Goal: Transaction & Acquisition: Obtain resource

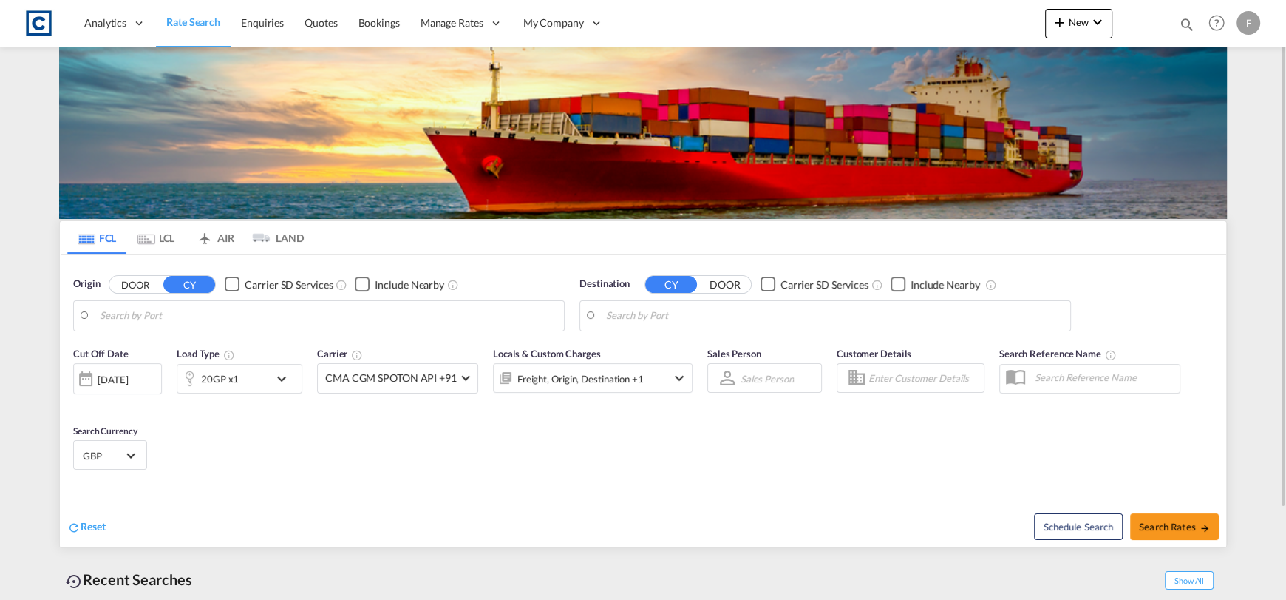
type input "GB-G65, [GEOGRAPHIC_DATA]"
type input "[GEOGRAPHIC_DATA], [GEOGRAPHIC_DATA]"
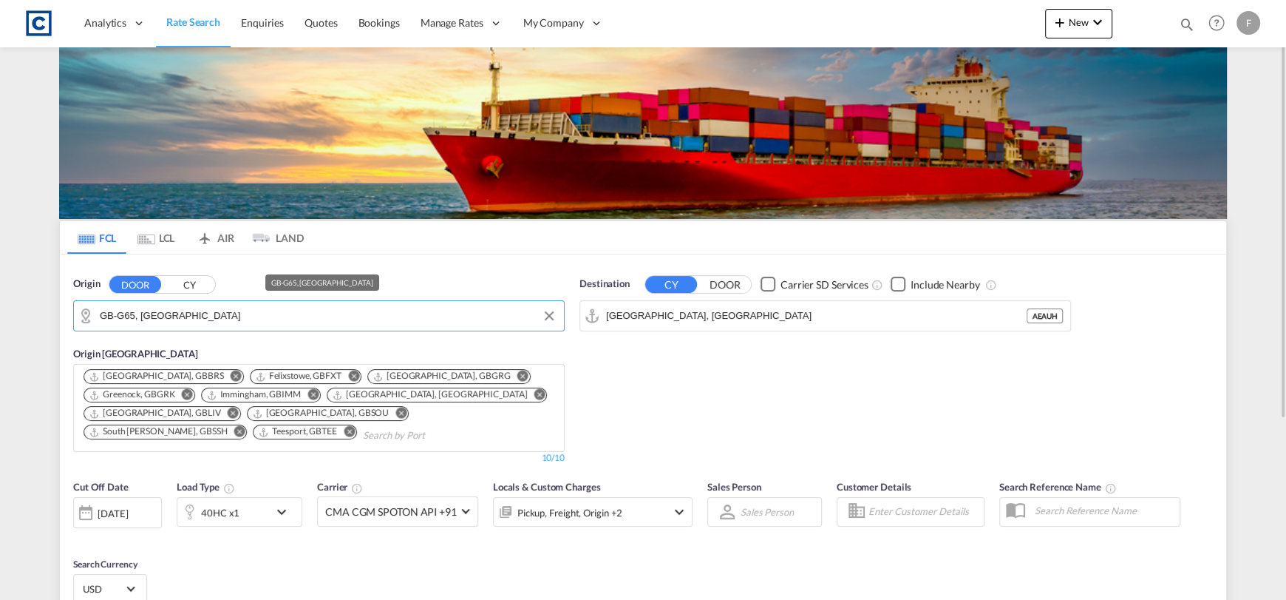
click at [271, 317] on input "GB-G65, [GEOGRAPHIC_DATA]" at bounding box center [328, 316] width 457 height 22
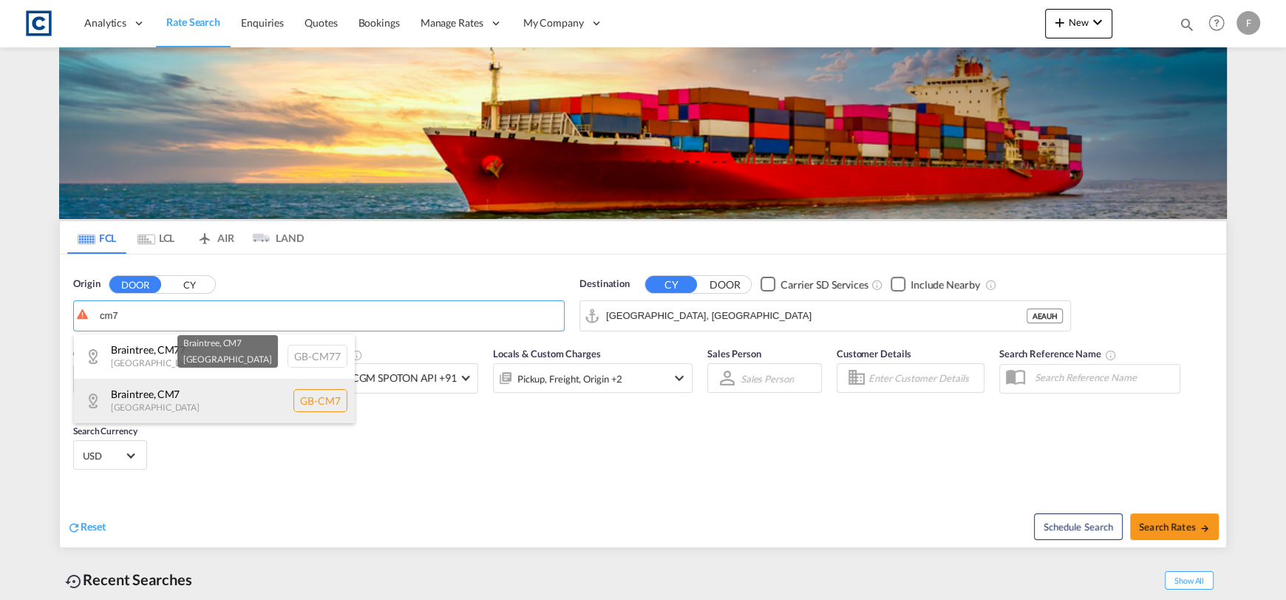
click at [259, 390] on div "Braintree , CM7 [GEOGRAPHIC_DATA] [GEOGRAPHIC_DATA]-CM7" at bounding box center [214, 401] width 281 height 44
type input "GB-CM7, Braintree"
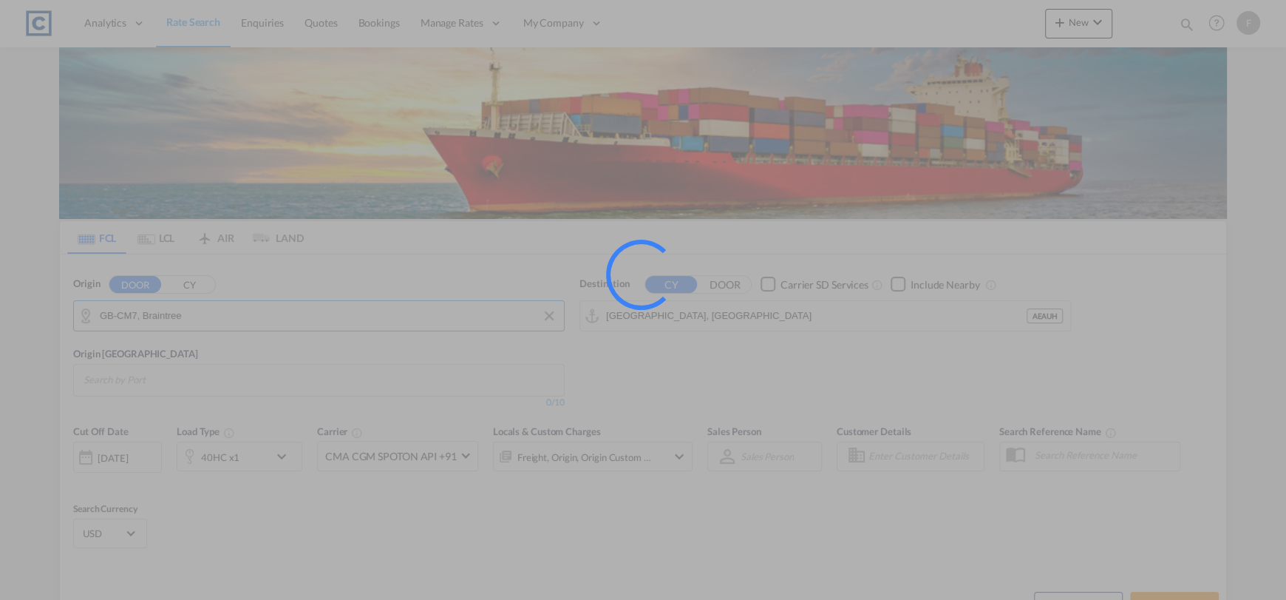
click at [736, 319] on input "[GEOGRAPHIC_DATA], [GEOGRAPHIC_DATA]" at bounding box center [816, 316] width 421 height 22
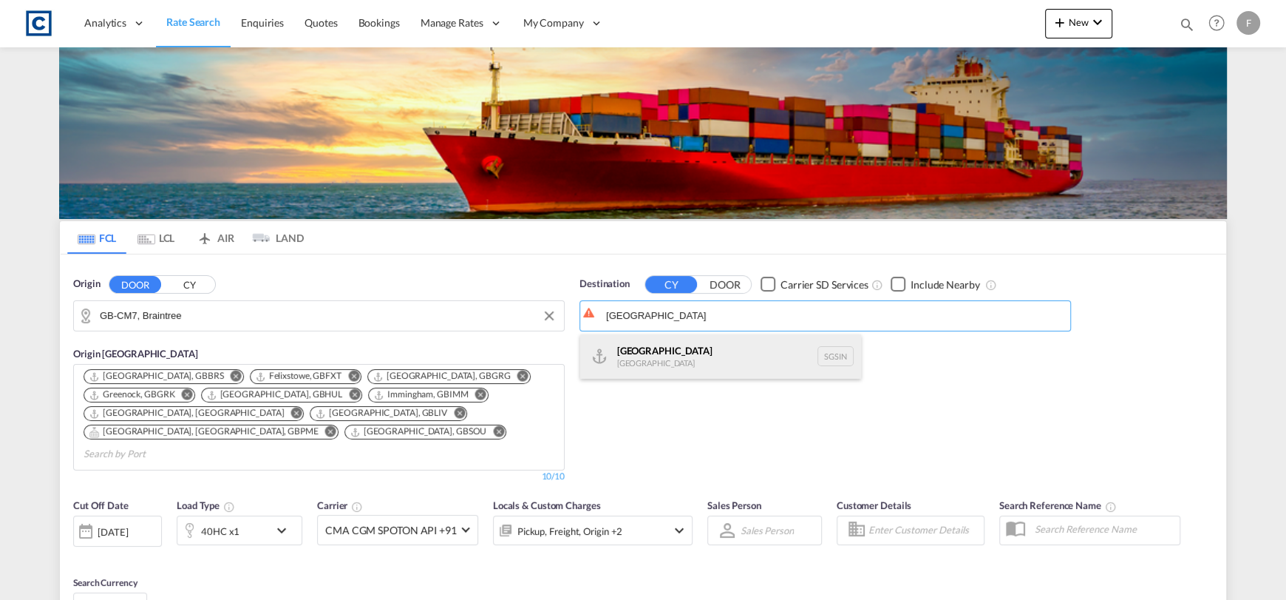
click at [736, 368] on div "Singapore [GEOGRAPHIC_DATA] [GEOGRAPHIC_DATA]" at bounding box center [720, 356] width 281 height 44
type input "[GEOGRAPHIC_DATA], SGSIN"
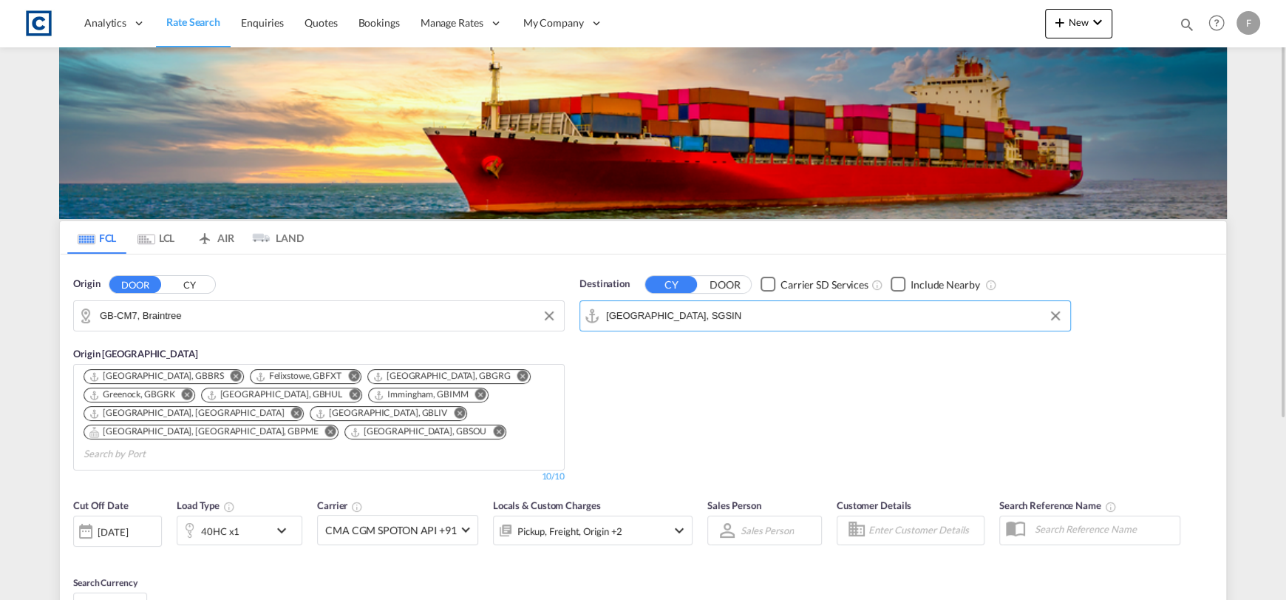
click at [260, 515] on div "40HC x1" at bounding box center [223, 530] width 92 height 30
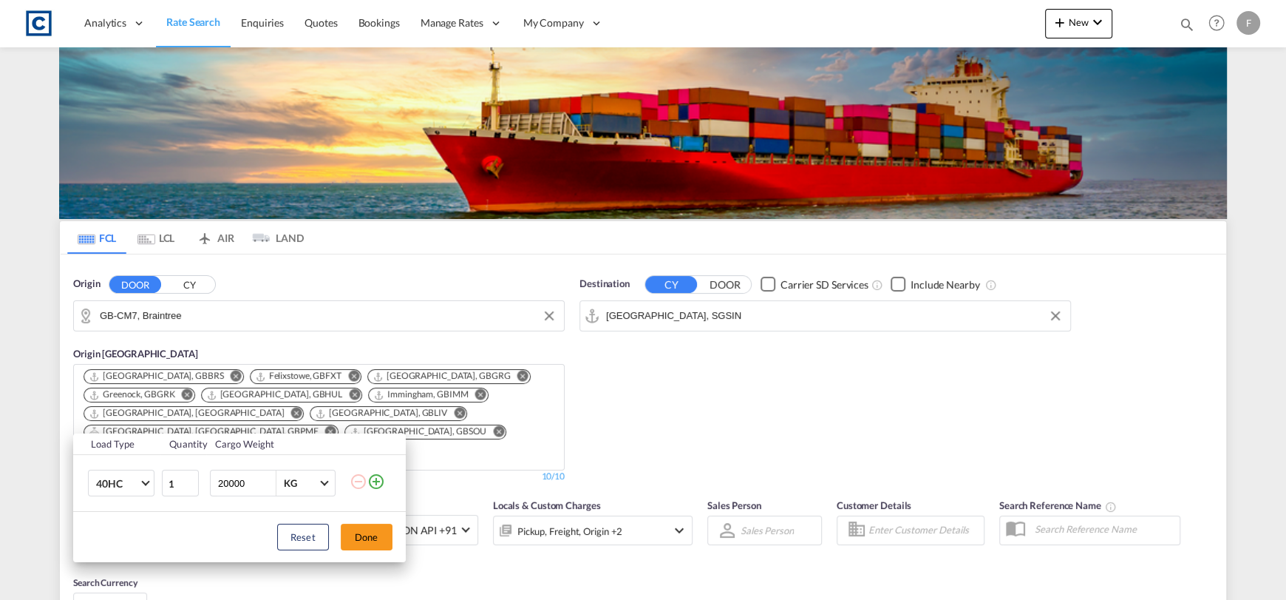
click at [376, 483] on md-icon "icon-plus-circle-outline" at bounding box center [376, 481] width 18 height 18
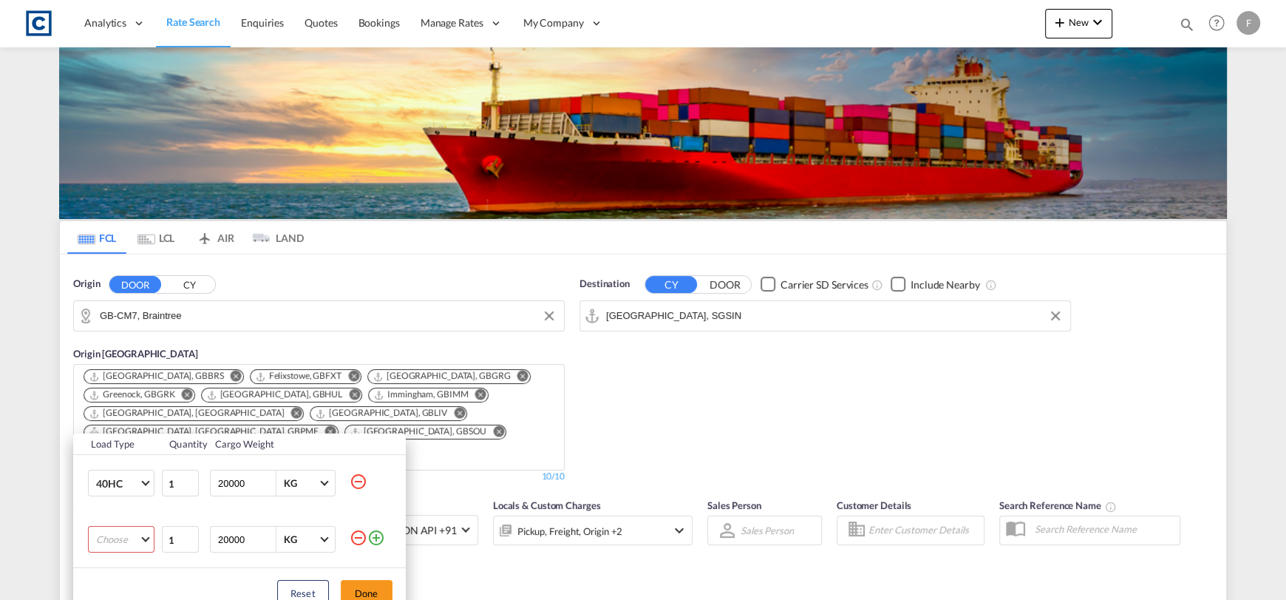
click at [106, 546] on md-select "Choose 20GP 40GP 40HC 45HC 20RE 40RE 40HR 20OT 40OT 20FR 40FR 40NR 20NR 45S 20T…" at bounding box center [121, 539] width 67 height 27
click at [104, 418] on div "20GP" at bounding box center [107, 420] width 25 height 13
click at [370, 594] on button "Done" at bounding box center [367, 593] width 52 height 27
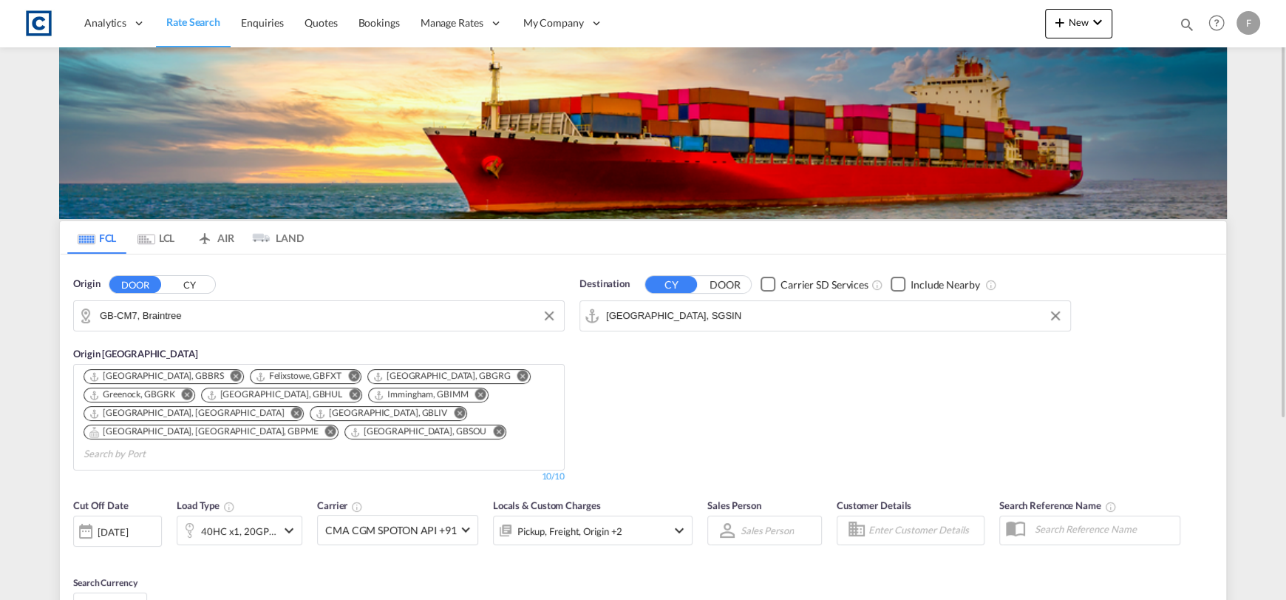
scroll to position [260, 0]
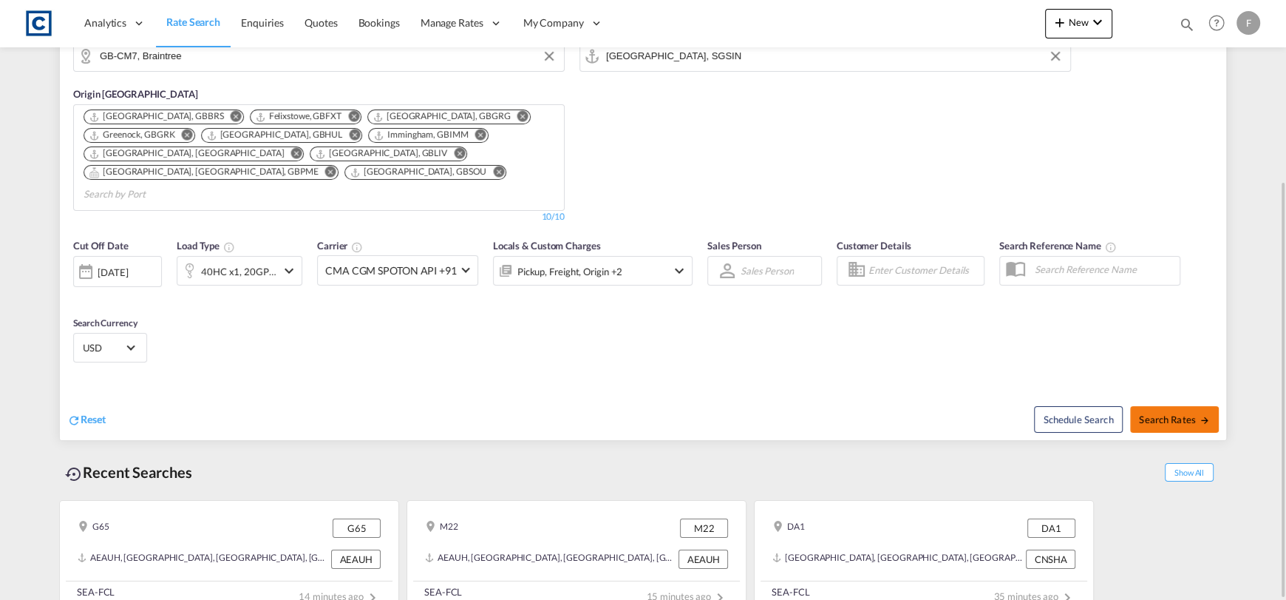
click at [1194, 406] on button "Search Rates" at bounding box center [1174, 419] width 89 height 27
type input "CM7 to SGSIN / [DATE]"
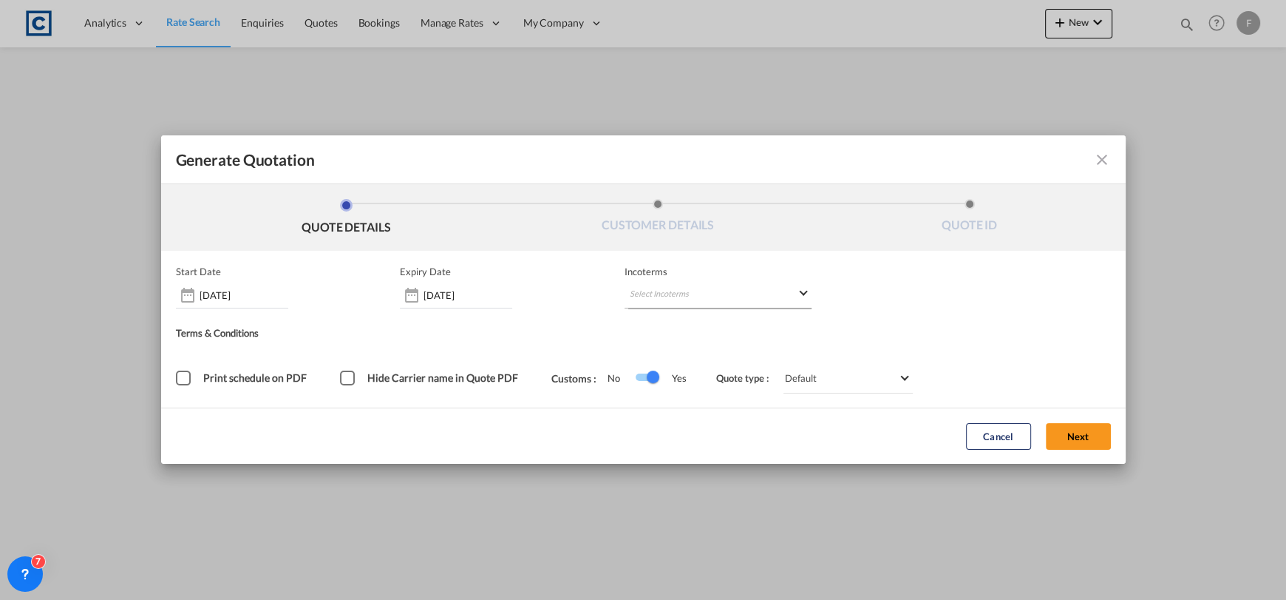
click at [702, 299] on div "Start Date [DATE] Expiry Date [DATE] Incoterms Select Incoterms - Terms & Condi…" at bounding box center [643, 328] width 935 height 127
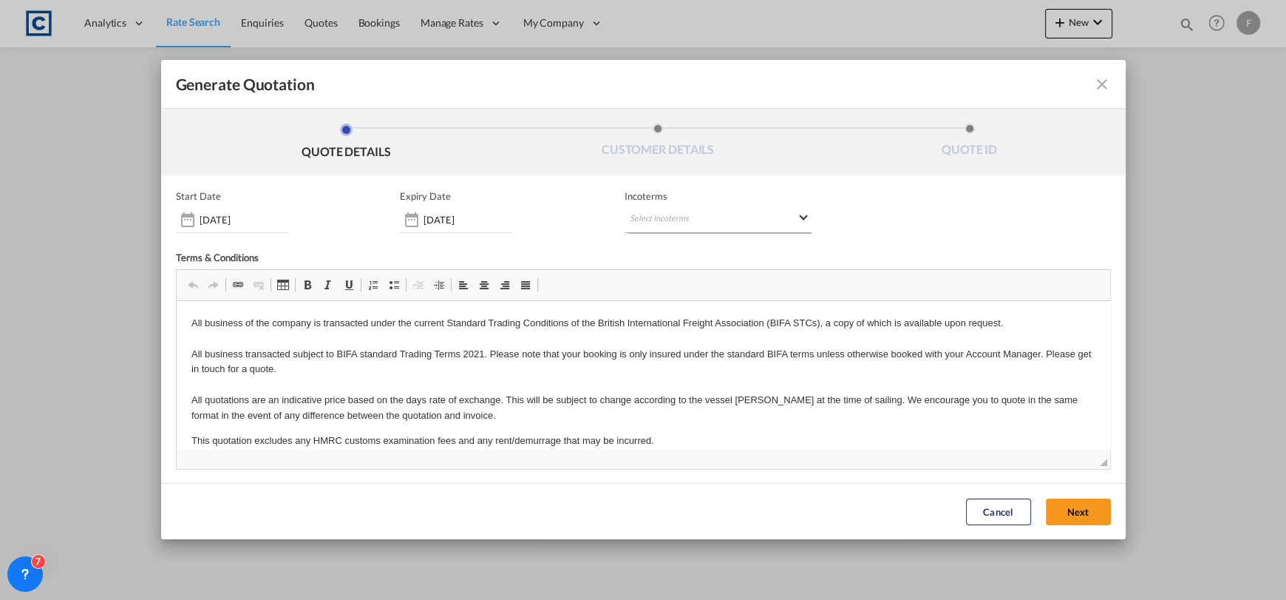
click at [686, 212] on md-select "Select Incoterms CPT - import Carrier Paid to EXW - import Ex Works CFR - expor…" at bounding box center [718, 219] width 187 height 27
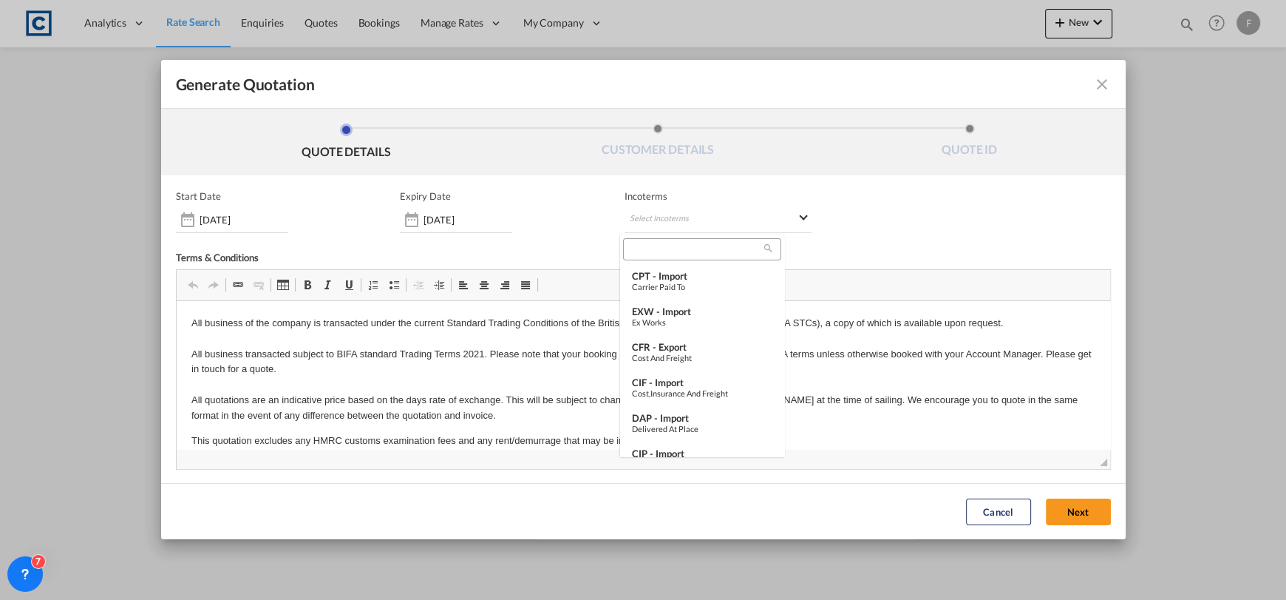
click at [683, 254] on input "search" at bounding box center [696, 249] width 137 height 13
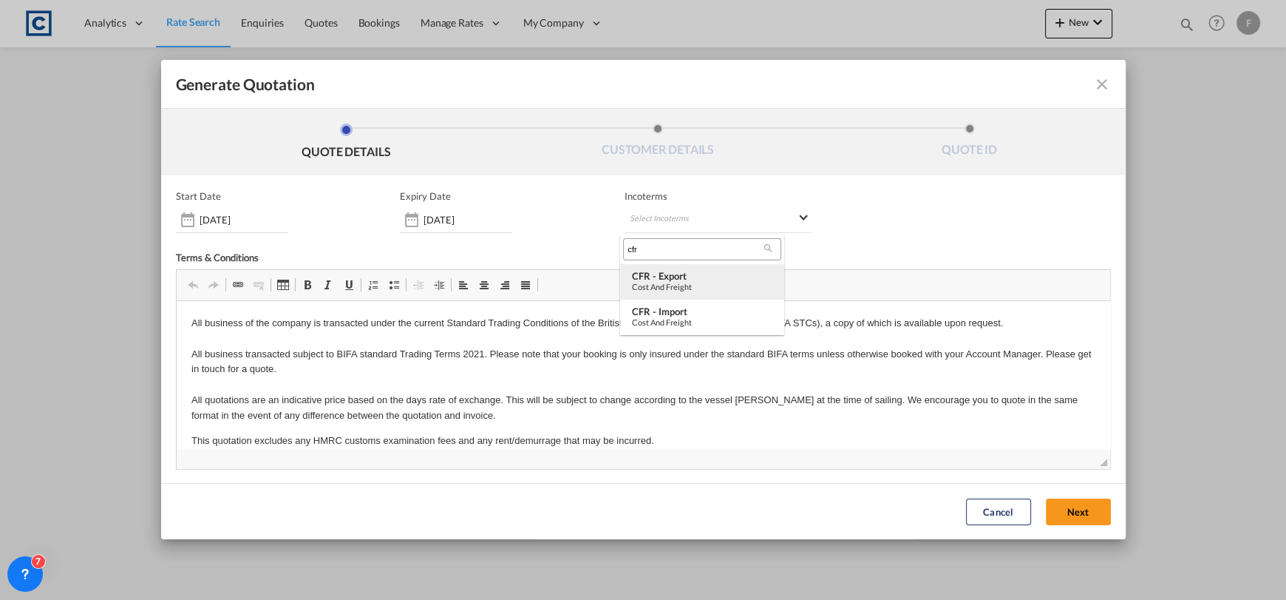
type input "cfr"
click at [690, 268] on md-option "CFR - export Cost and Freight" at bounding box center [702, 281] width 164 height 35
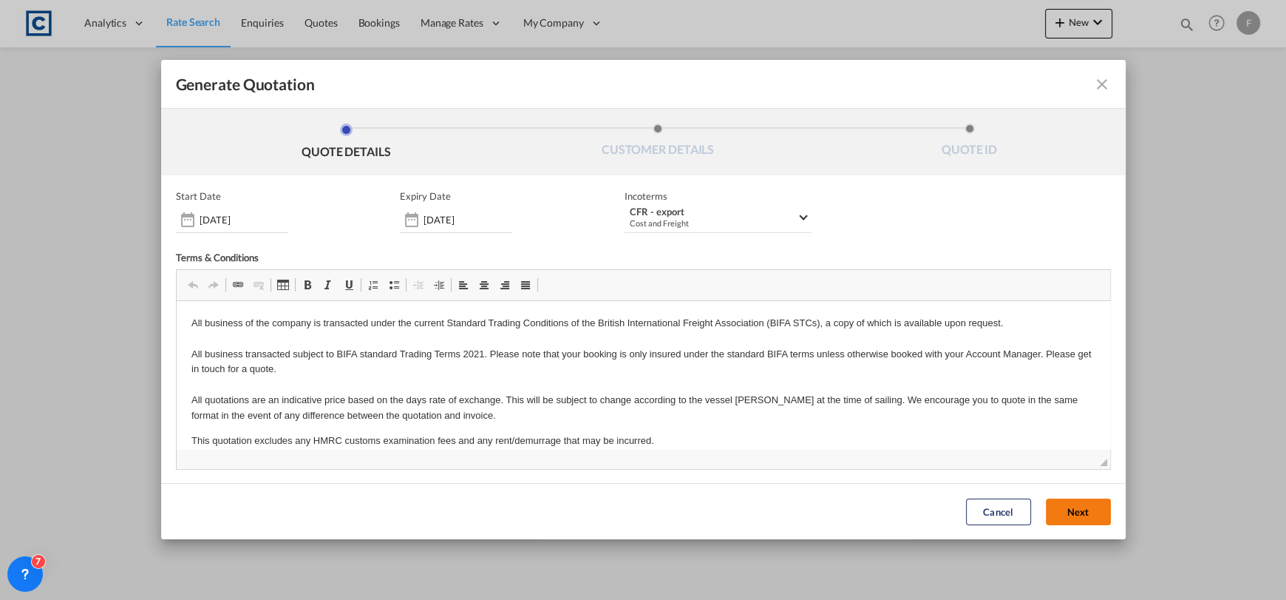
click at [1062, 509] on button "Next" at bounding box center [1078, 511] width 65 height 27
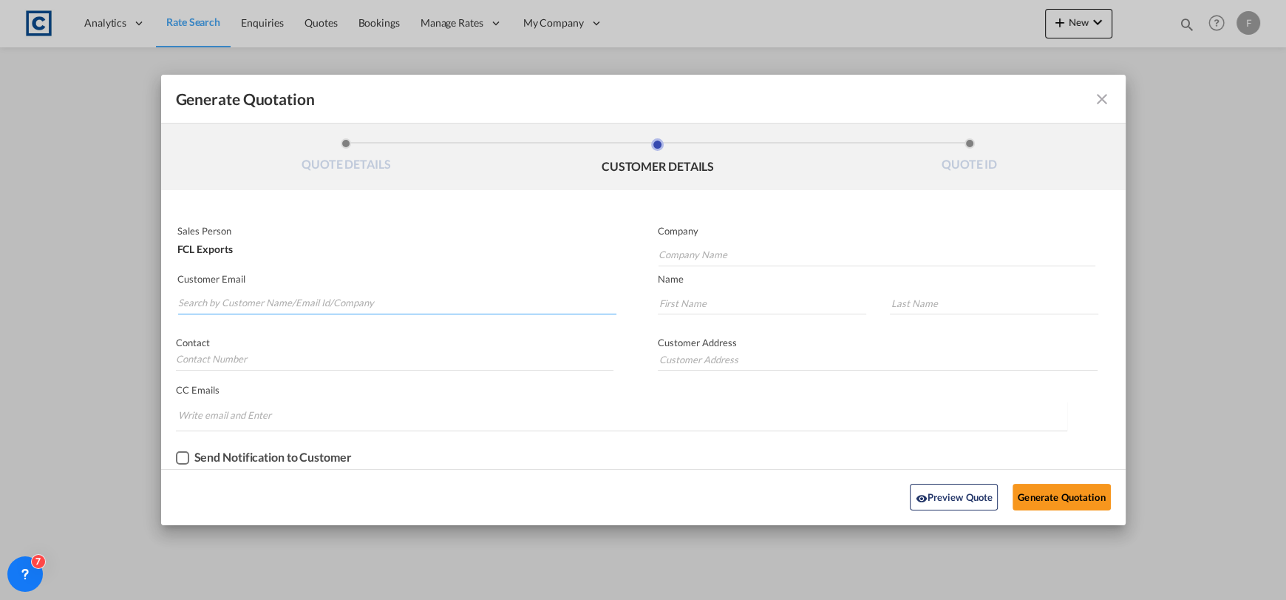
click at [446, 294] on input "Search by Customer Name/Email Id/Company" at bounding box center [397, 303] width 439 height 22
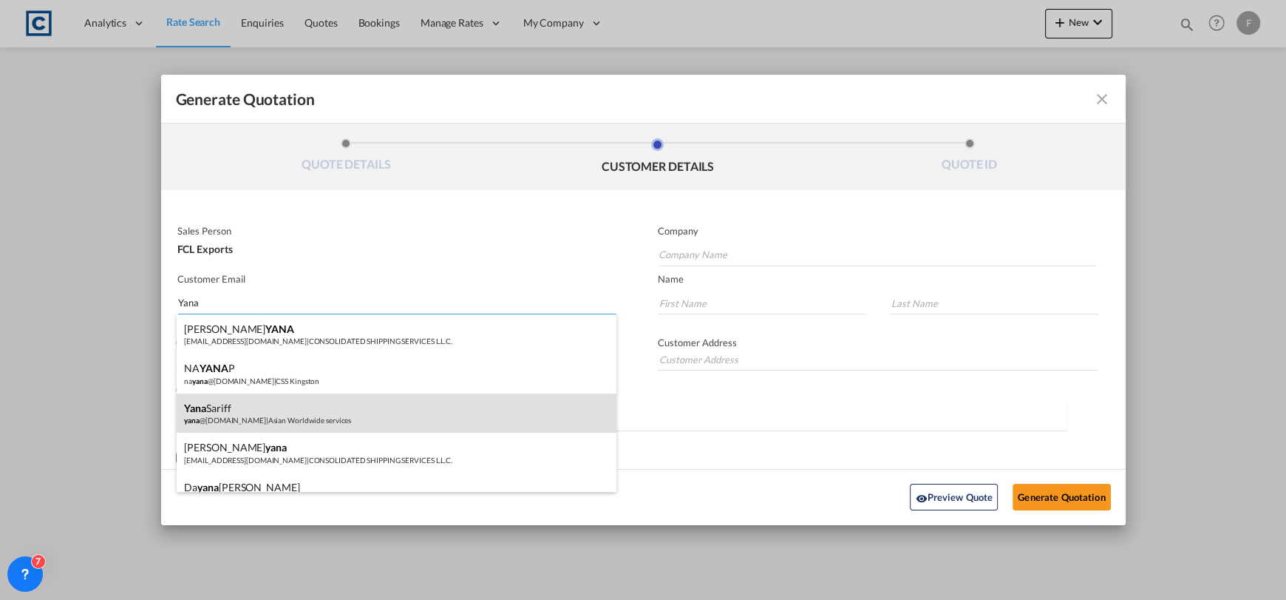
type input "Yana"
click at [274, 408] on div "[PERSON_NAME] @[DOMAIN_NAME] | Asian Worldwide services" at bounding box center [397, 413] width 440 height 40
type input "Asian Worldwide services"
type input "[EMAIL_ADDRESS][DOMAIN_NAME]"
type input "Yana"
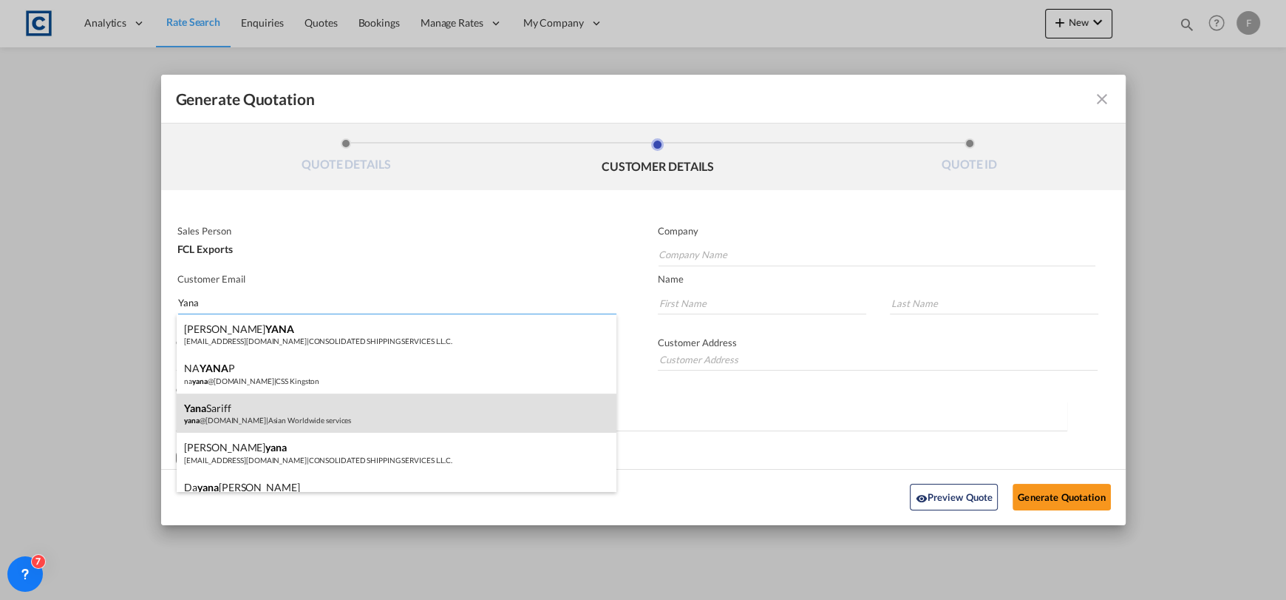
type input "Sariff"
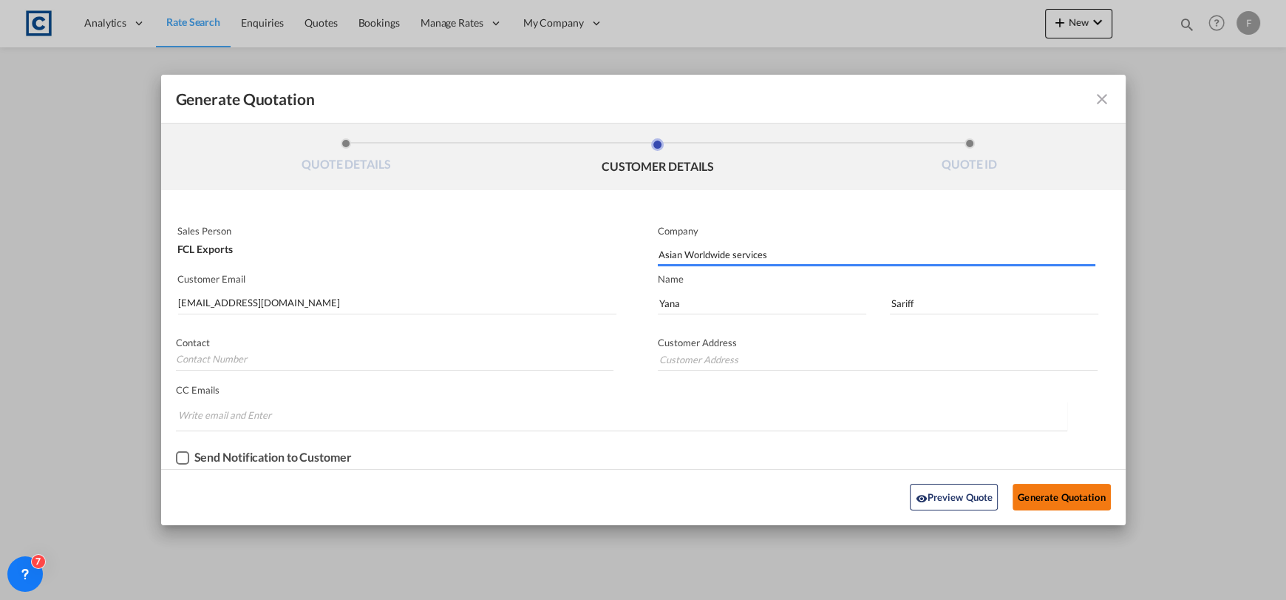
click at [1041, 504] on button "Generate Quotation" at bounding box center [1062, 497] width 98 height 27
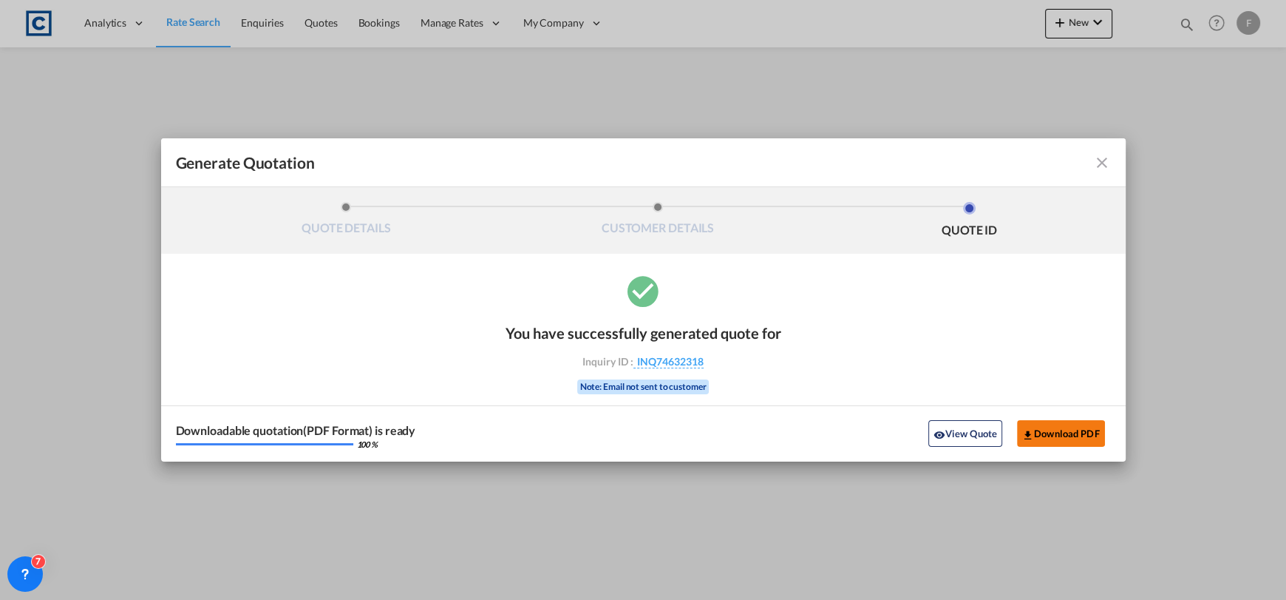
click at [1050, 431] on button "Download PDF" at bounding box center [1061, 433] width 88 height 27
click at [1100, 164] on md-icon "icon-close fg-AAA8AD cursor m-0" at bounding box center [1102, 163] width 18 height 18
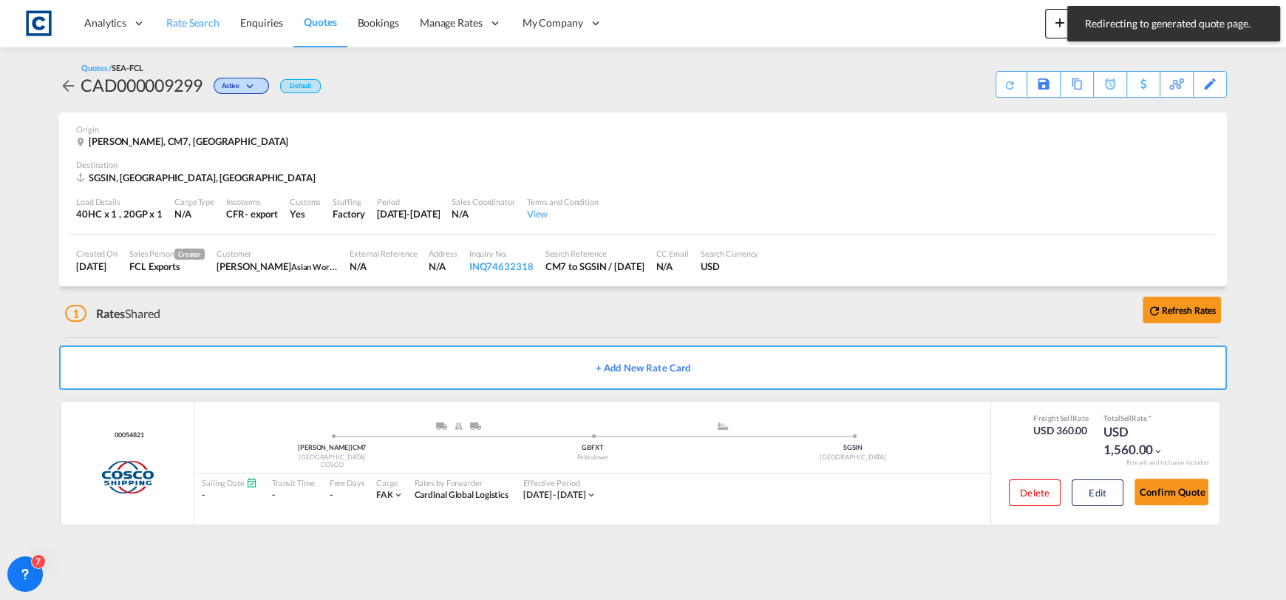
click at [208, 22] on span "Rate Search" at bounding box center [192, 22] width 53 height 13
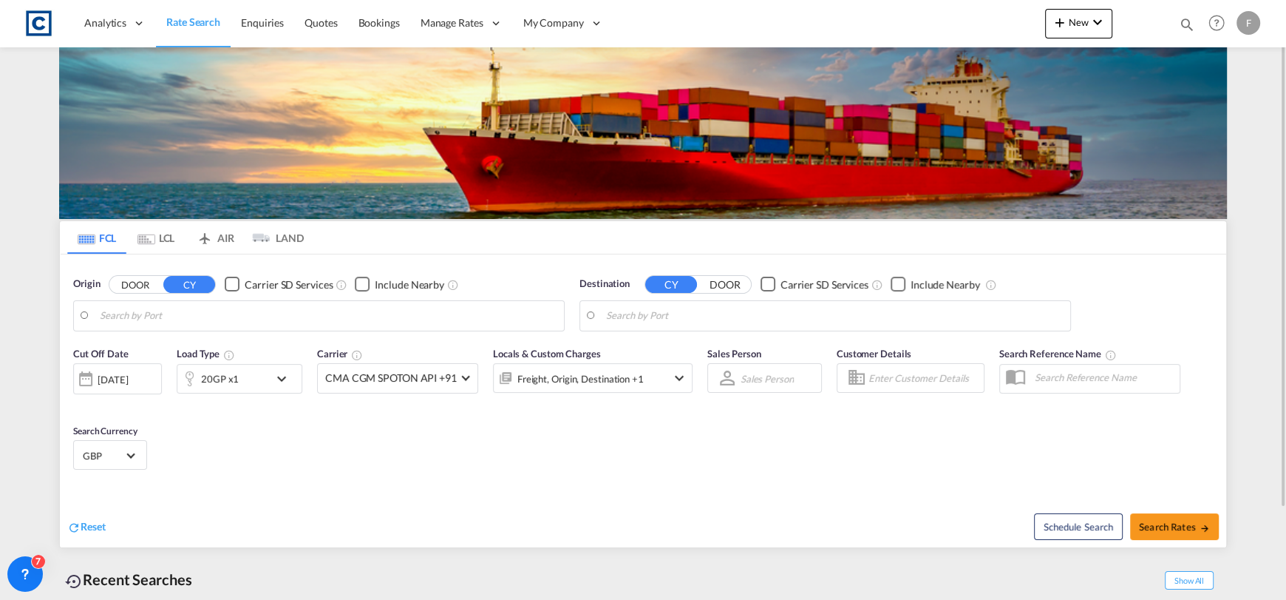
type input "GB-CM7, Braintree"
type input "[GEOGRAPHIC_DATA], SGSIN"
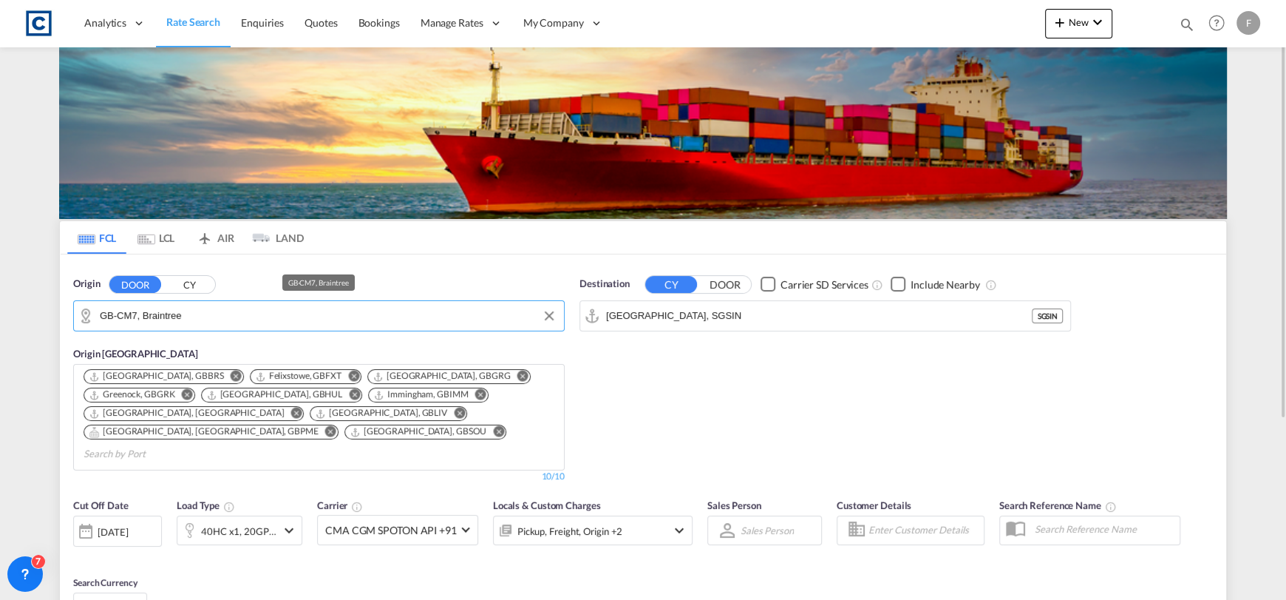
click at [213, 323] on input "GB-CM7, Braintree" at bounding box center [328, 316] width 457 height 22
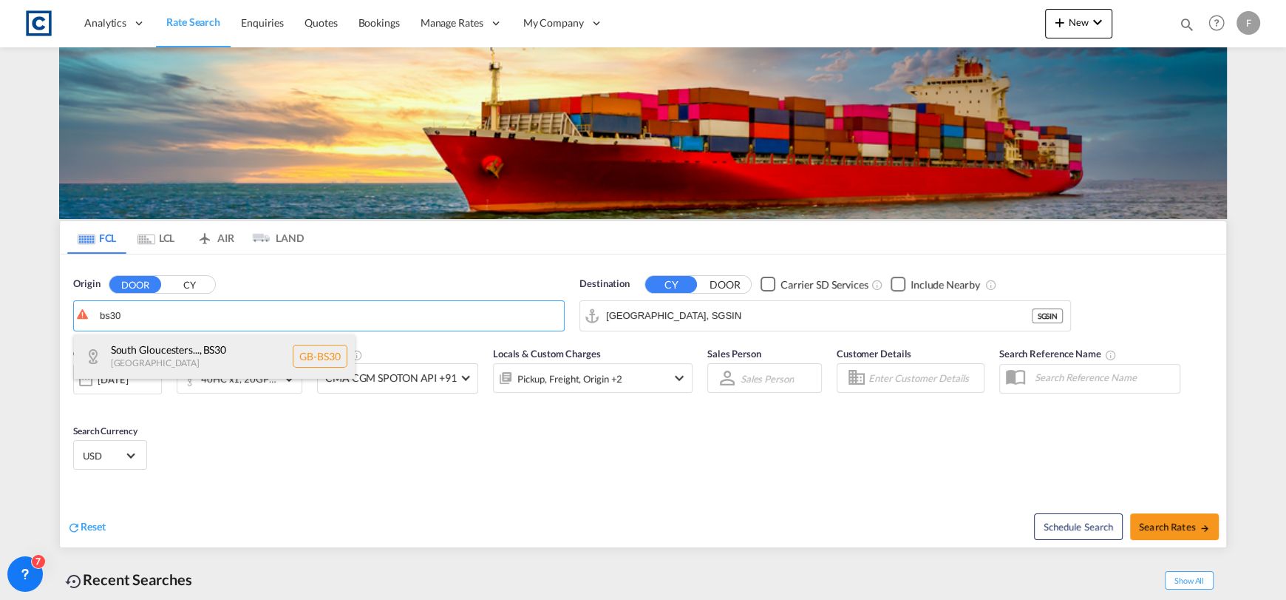
click at [328, 358] on div "South Gloucesters... , BS30 [GEOGRAPHIC_DATA] [GEOGRAPHIC_DATA]-BS30" at bounding box center [214, 356] width 281 height 44
type input "GB-BS30, [GEOGRAPHIC_DATA]"
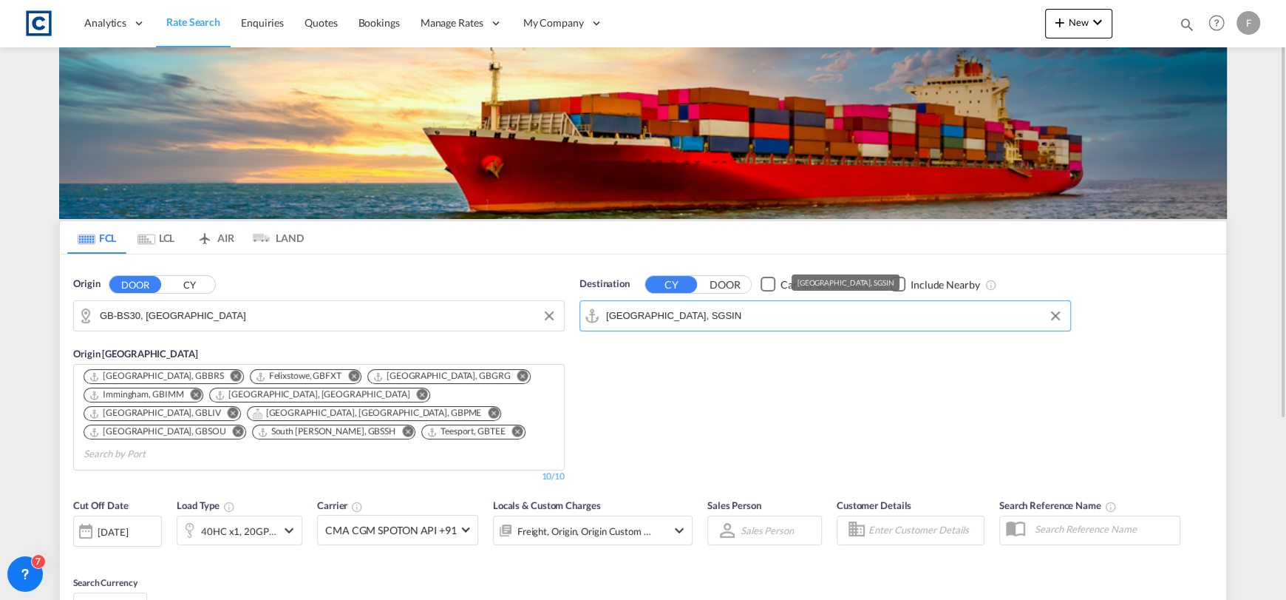
click at [683, 320] on input "[GEOGRAPHIC_DATA], SGSIN" at bounding box center [834, 316] width 457 height 22
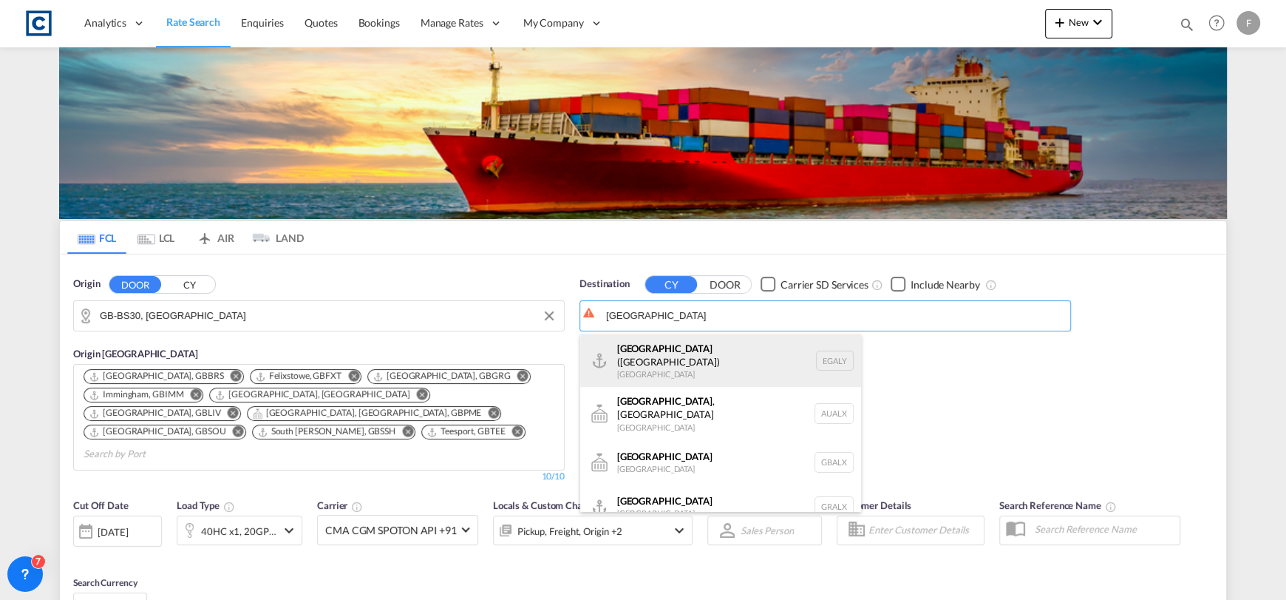
click at [688, 371] on div "Alexandria ([GEOGRAPHIC_DATA]) [GEOGRAPHIC_DATA] EGALY" at bounding box center [720, 360] width 281 height 53
type input "Alexandria ([GEOGRAPHIC_DATA]), EGALY"
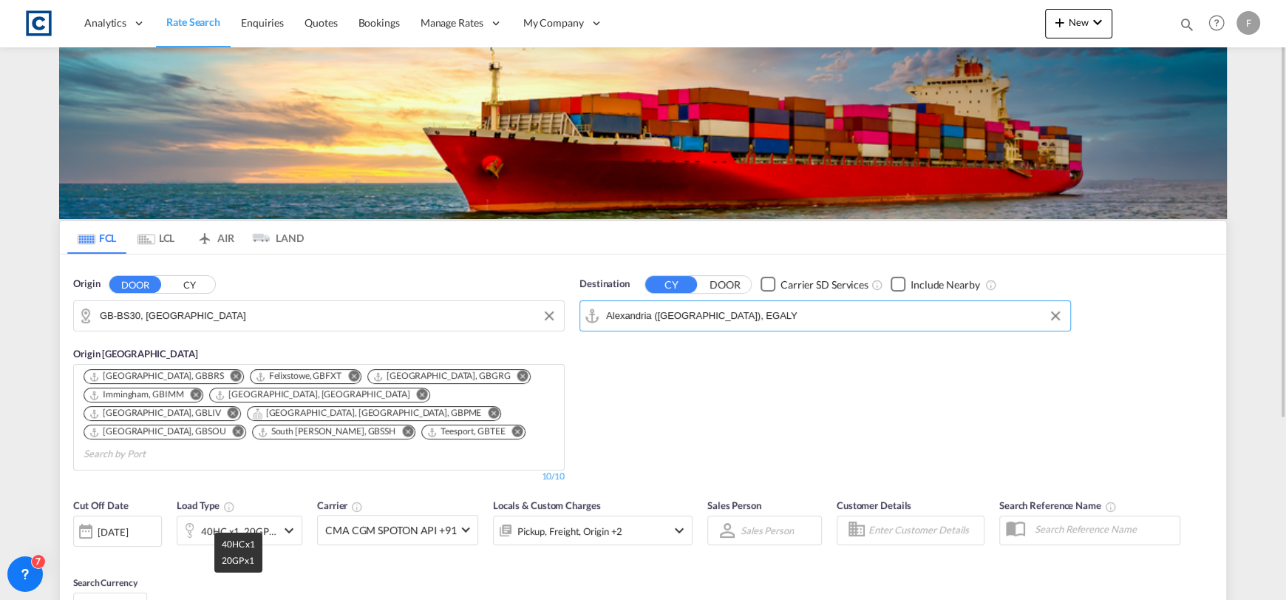
click at [257, 521] on div "40HC x1, 20GP x1" at bounding box center [238, 530] width 75 height 21
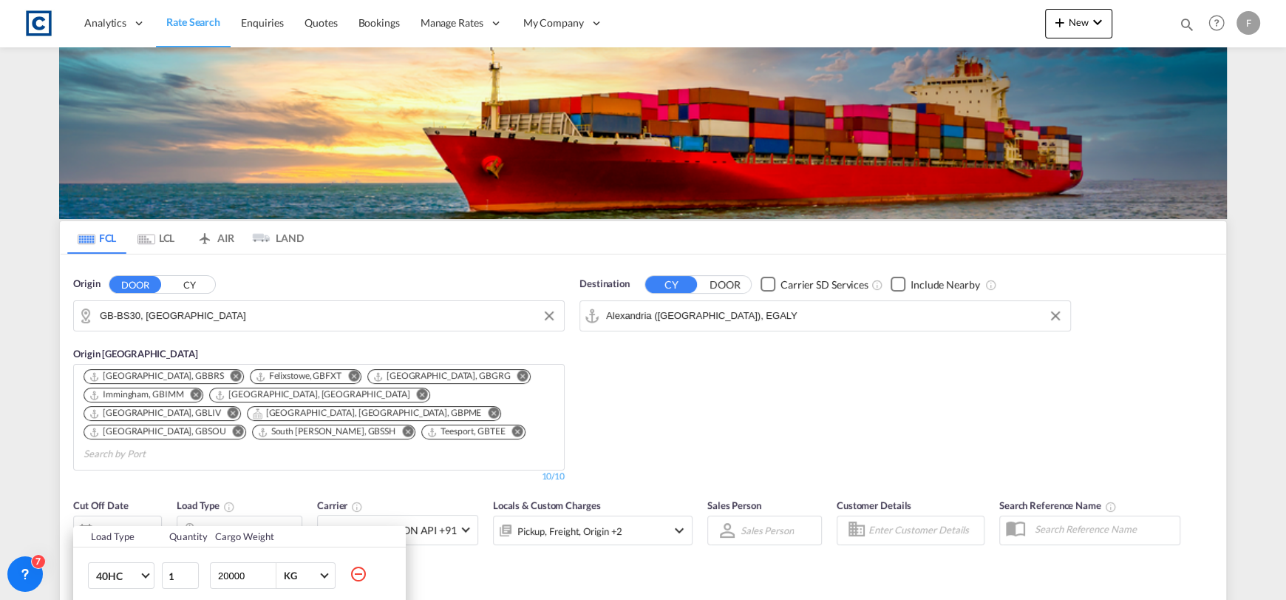
click at [513, 581] on div "Load Type Quantity Cargo Weight 40HC 20GP 40GP 40HC 45HC 20RE 40RE 40HR 20OT 40…" at bounding box center [643, 300] width 1286 height 600
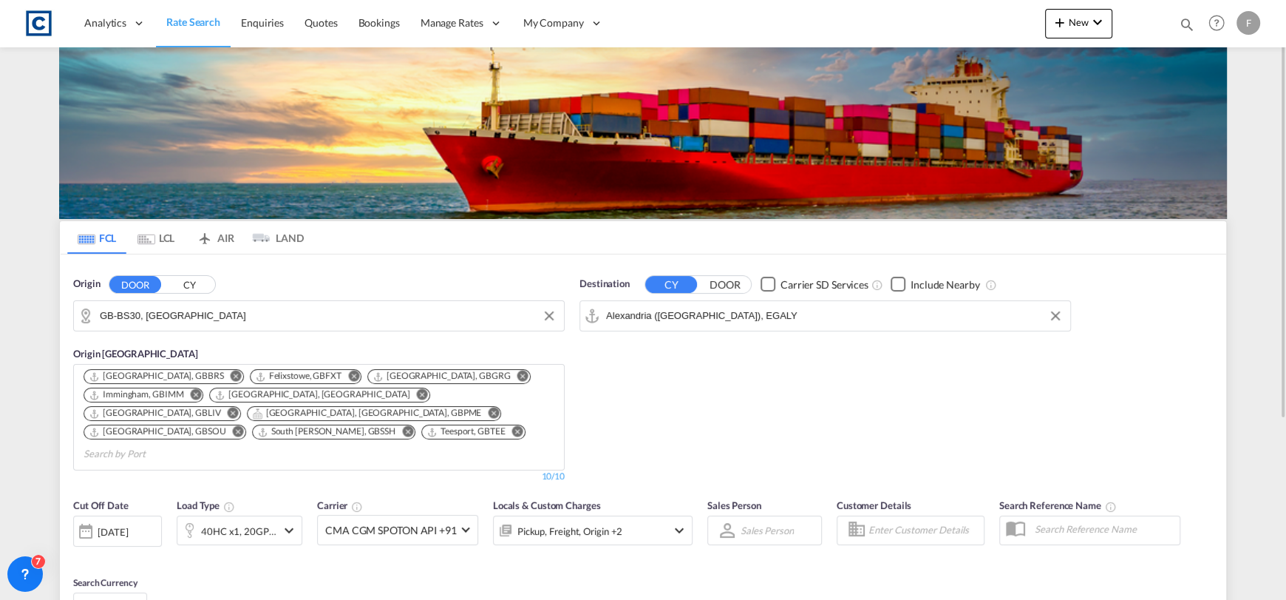
scroll to position [220, 0]
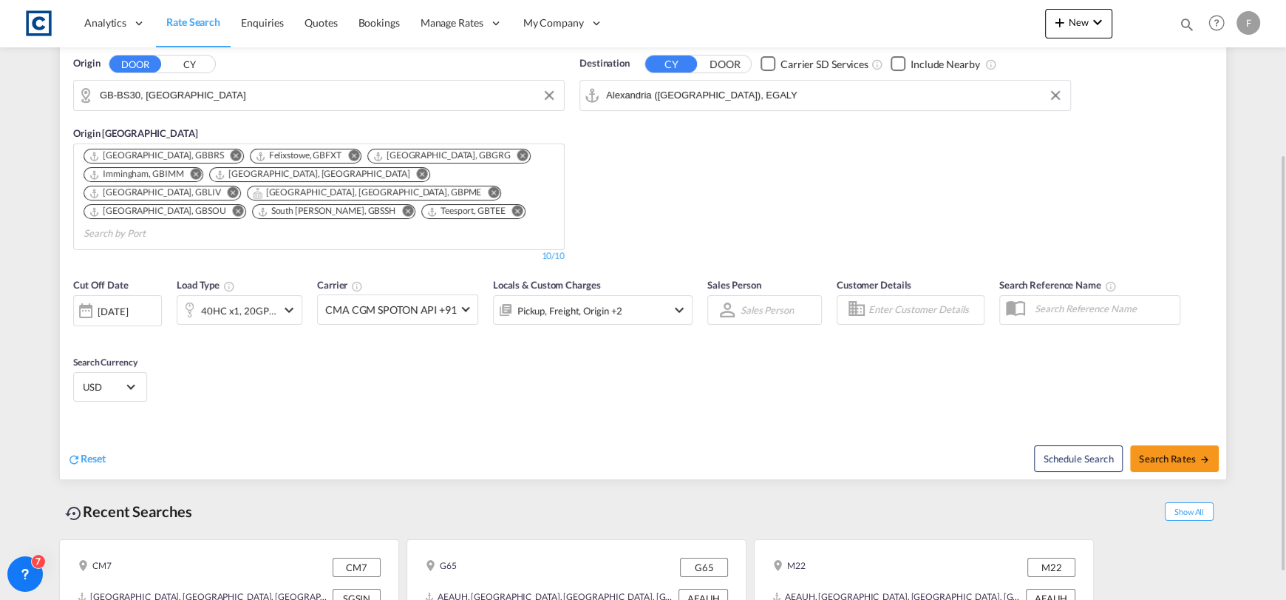
click at [280, 301] on md-icon "icon-chevron-down" at bounding box center [289, 310] width 18 height 18
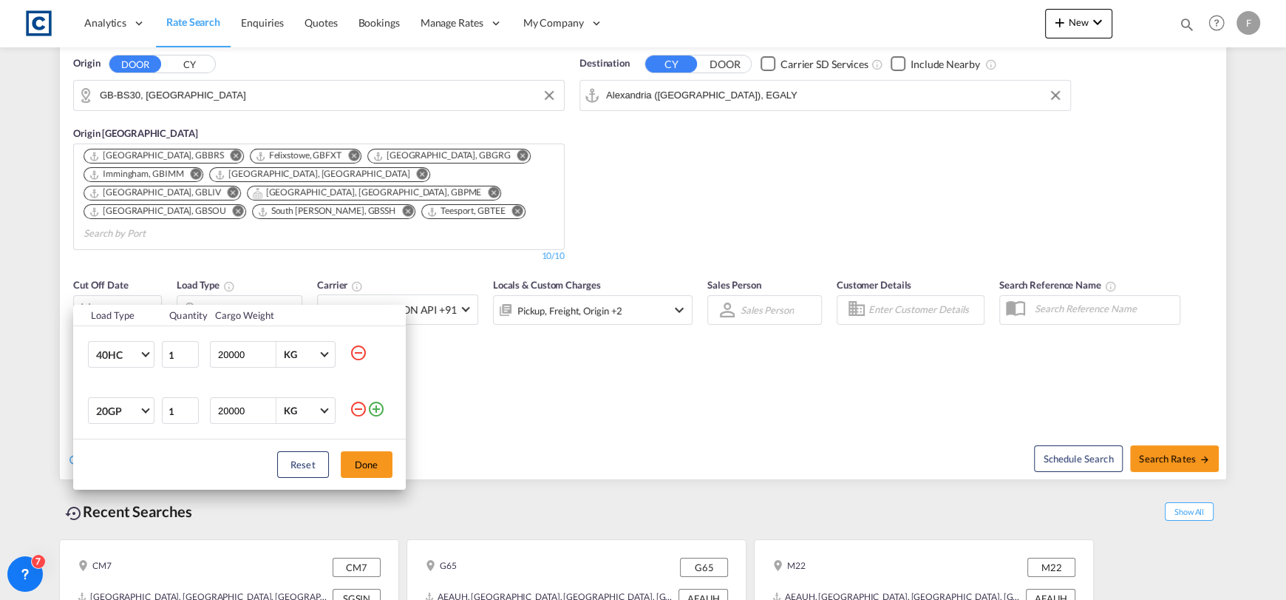
click at [356, 413] on md-icon "icon-minus-circle-outline" at bounding box center [359, 409] width 18 height 18
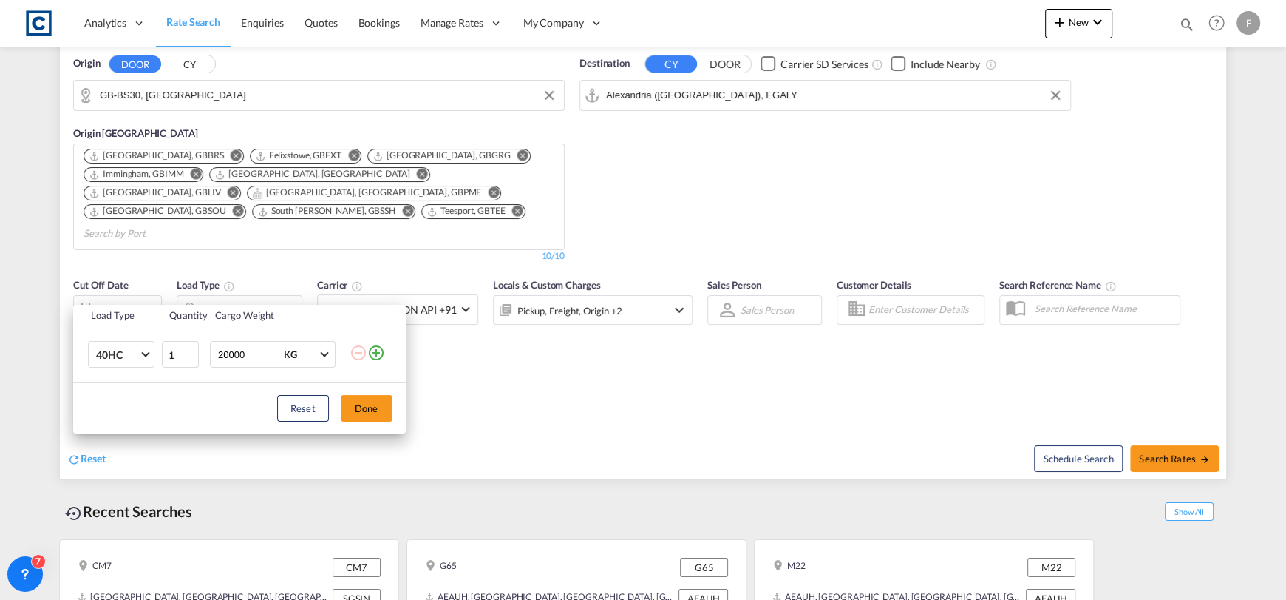
click at [356, 413] on button "Done" at bounding box center [367, 408] width 52 height 27
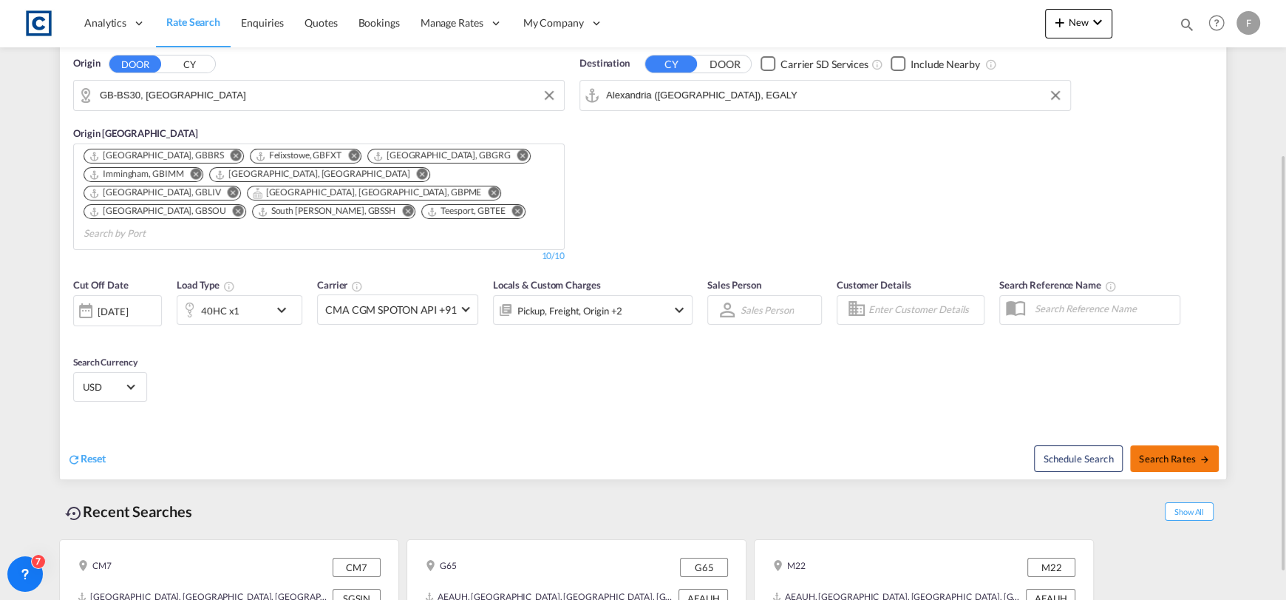
click at [1164, 452] on span "Search Rates" at bounding box center [1174, 458] width 71 height 12
type input "BS30 to EGALY / [DATE]"
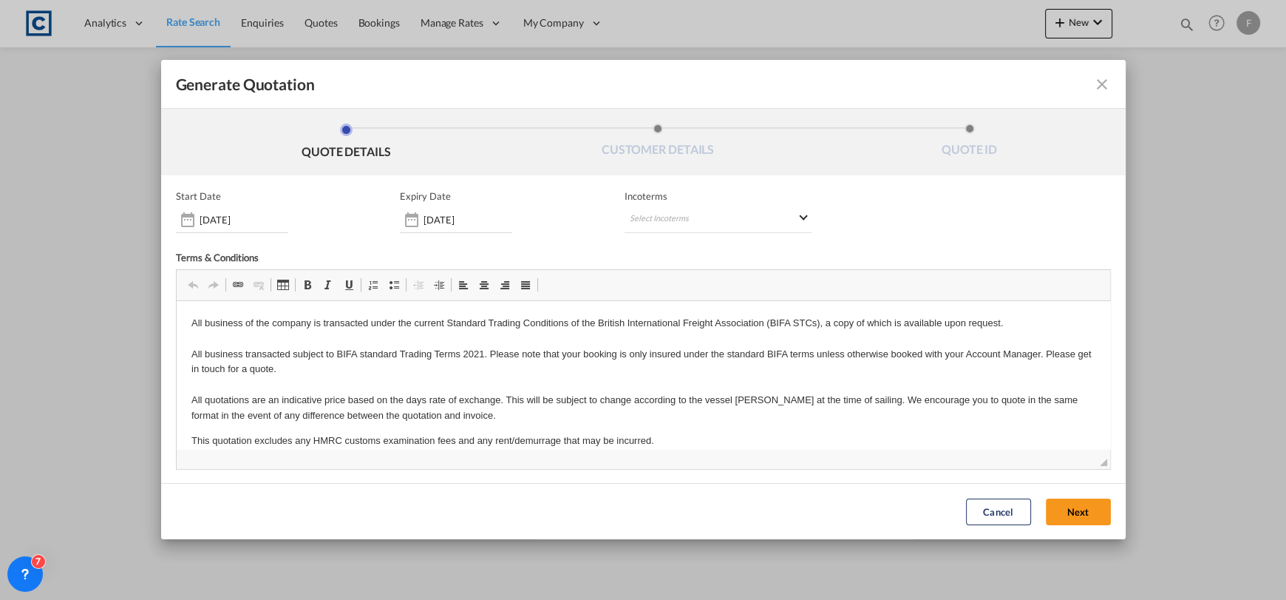
click at [668, 201] on span "Incoterms" at bounding box center [718, 196] width 187 height 12
click at [670, 213] on md-select "Select Incoterms CPT - import Carrier Paid to EXW - import Ex Works CFR - expor…" at bounding box center [718, 219] width 187 height 27
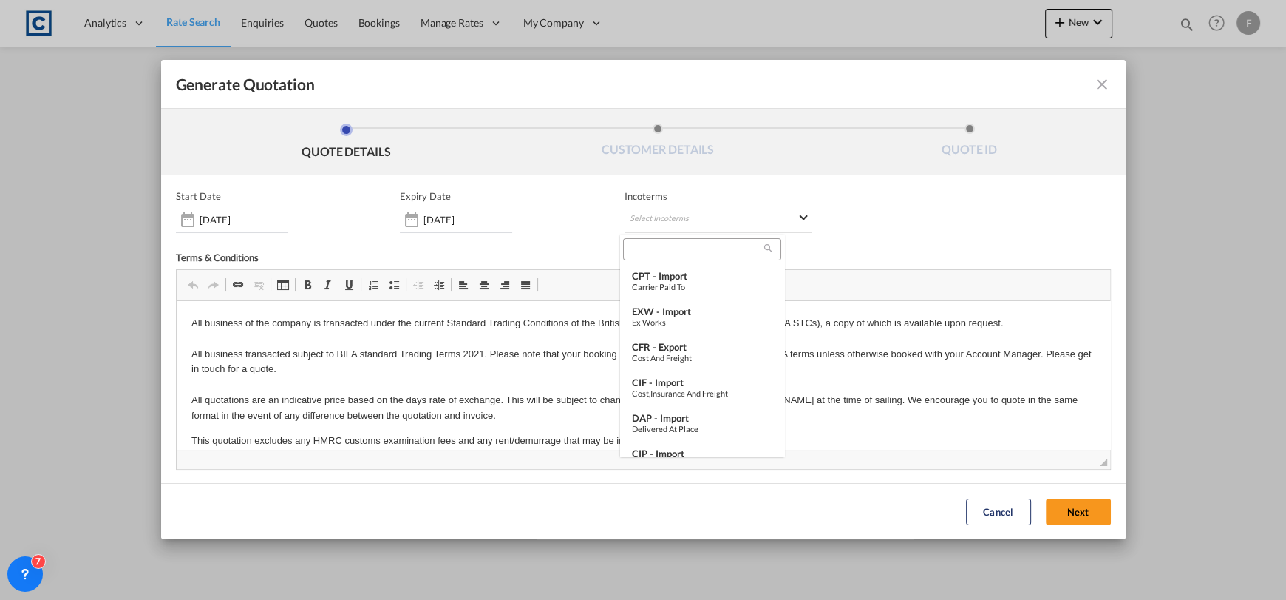
click at [669, 253] on input "search" at bounding box center [696, 249] width 137 height 13
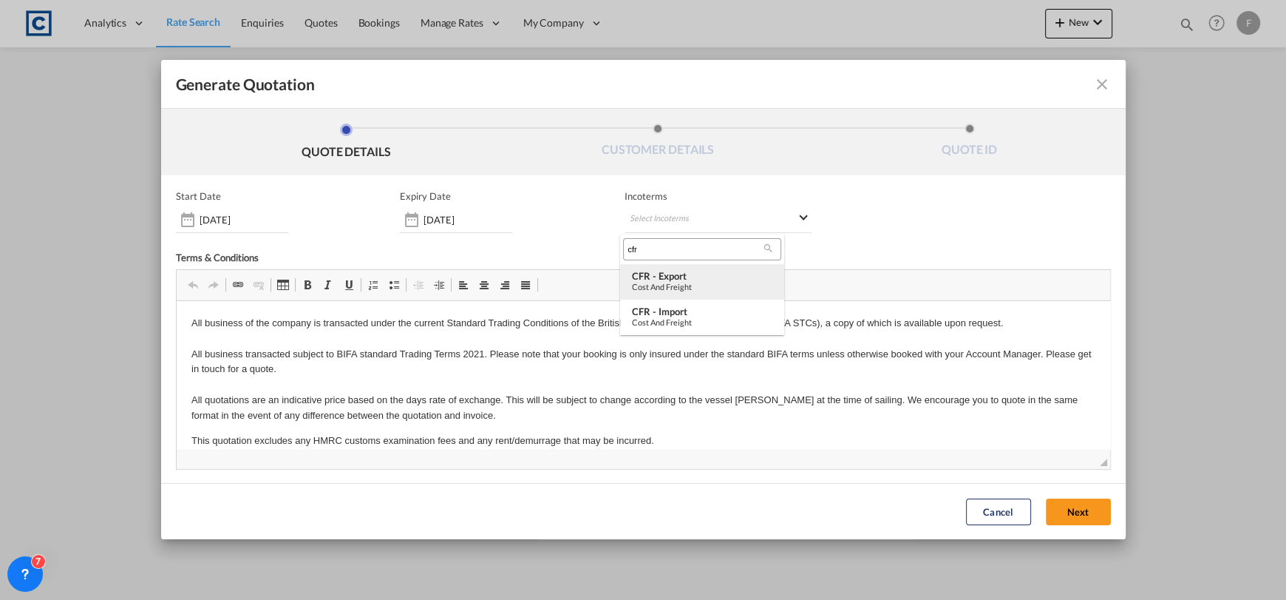
type input "cfr"
click at [693, 268] on md-option "CFR - export Cost and Freight" at bounding box center [702, 281] width 164 height 35
click at [1065, 509] on button "Next" at bounding box center [1078, 511] width 65 height 27
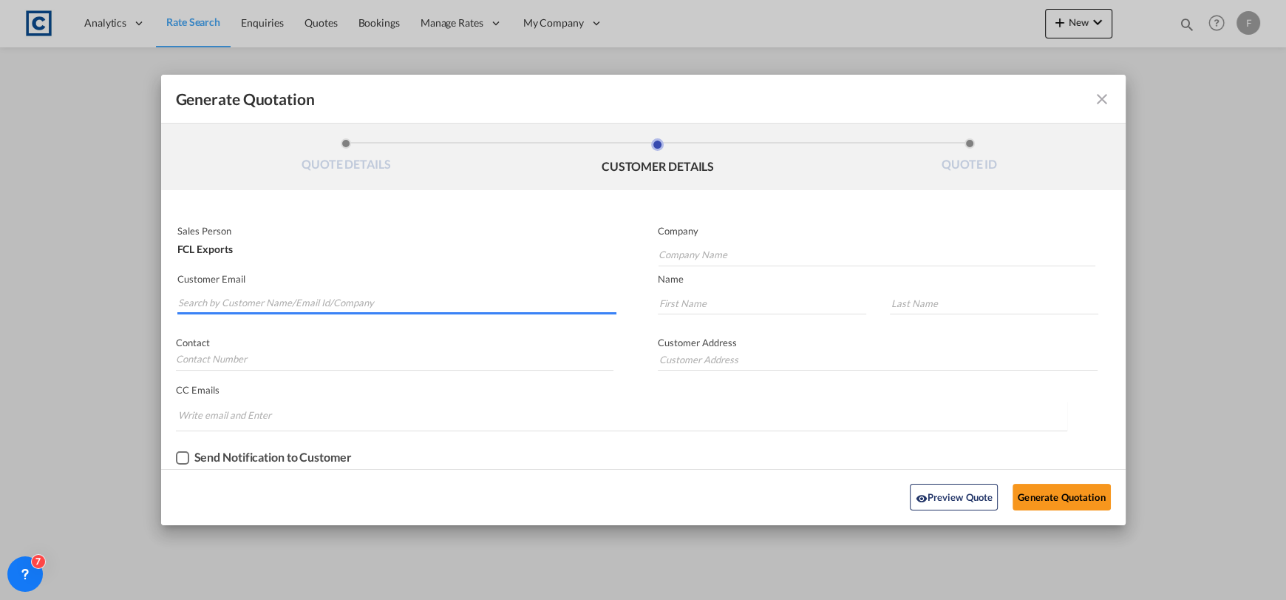
click at [307, 298] on input "Search by Customer Name/Email Id/Company" at bounding box center [397, 303] width 439 height 22
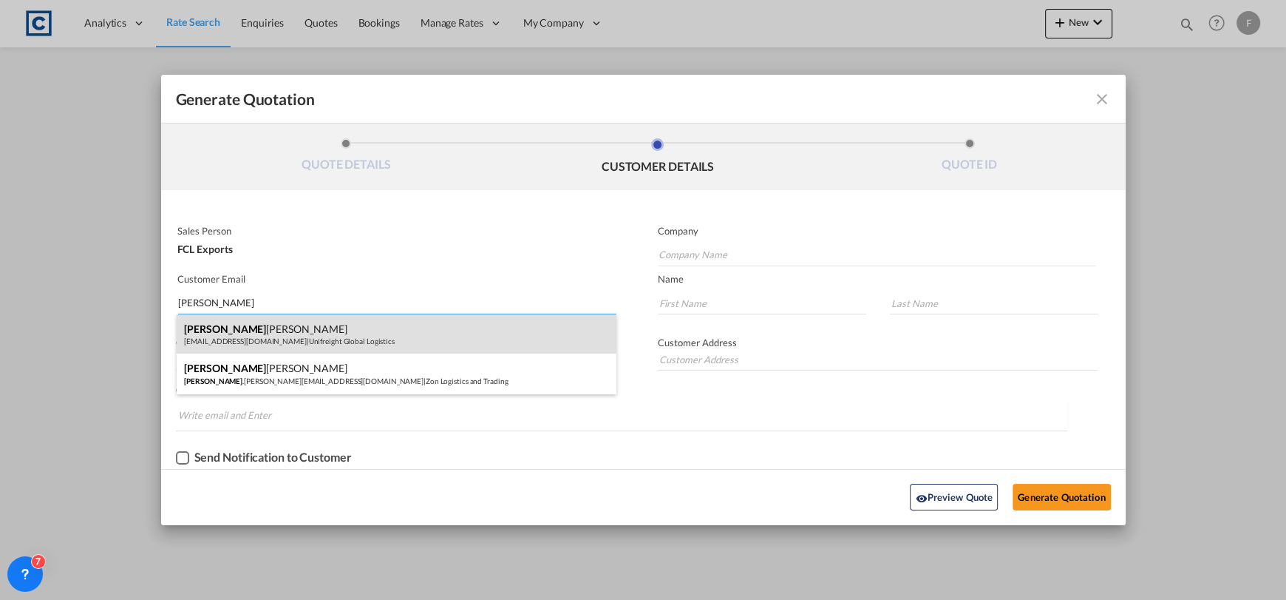
type input "[PERSON_NAME]"
click at [374, 347] on div "[PERSON_NAME] [EMAIL_ADDRESS][DOMAIN_NAME] | Unifreight Global Logistics" at bounding box center [397, 334] width 440 height 40
type input "Unifreight Global Logistics"
type input "[EMAIL_ADDRESS][DOMAIN_NAME]"
type input "[PERSON_NAME]"
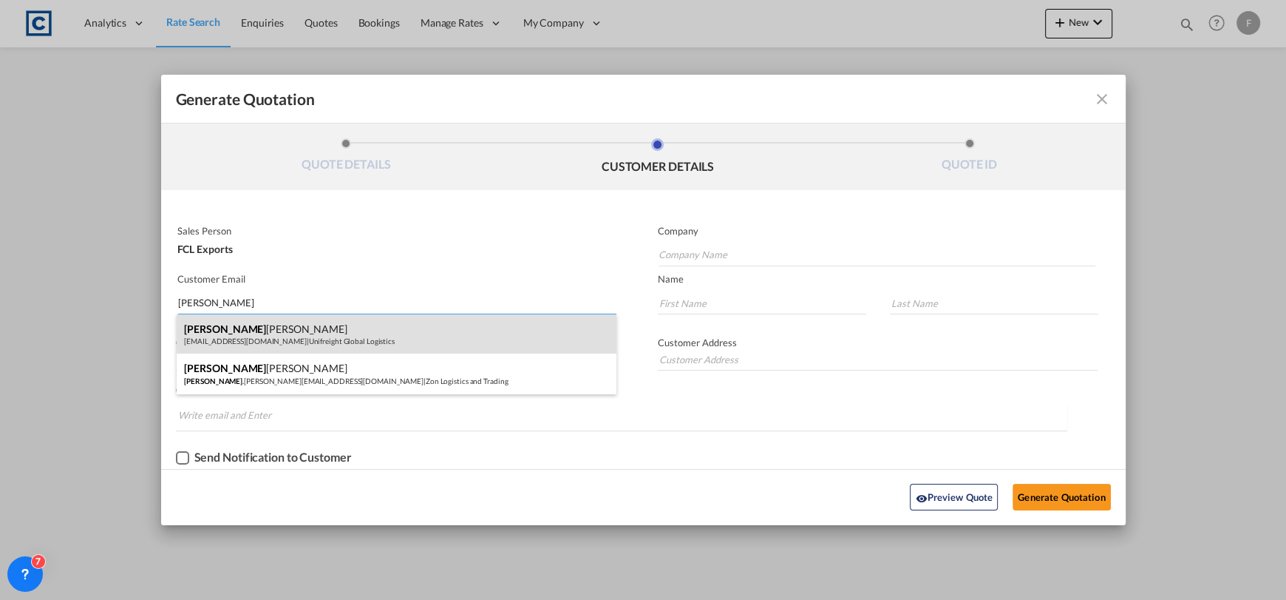
type input "[PERSON_NAME]"
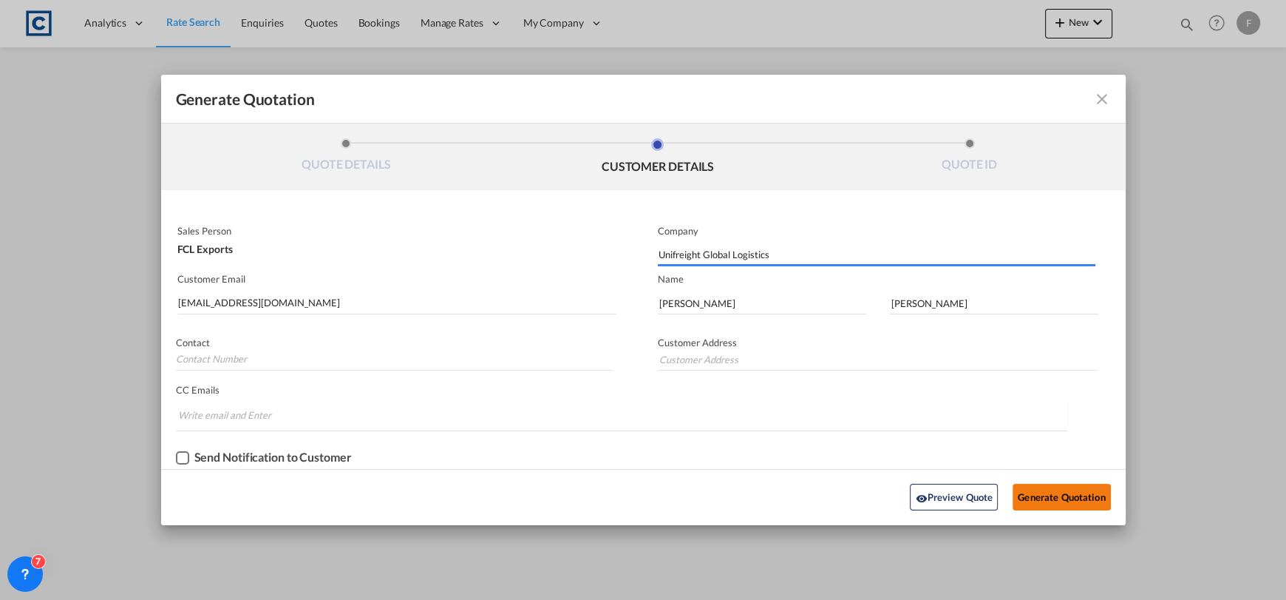
click at [1026, 484] on button "Generate Quotation" at bounding box center [1062, 497] width 98 height 27
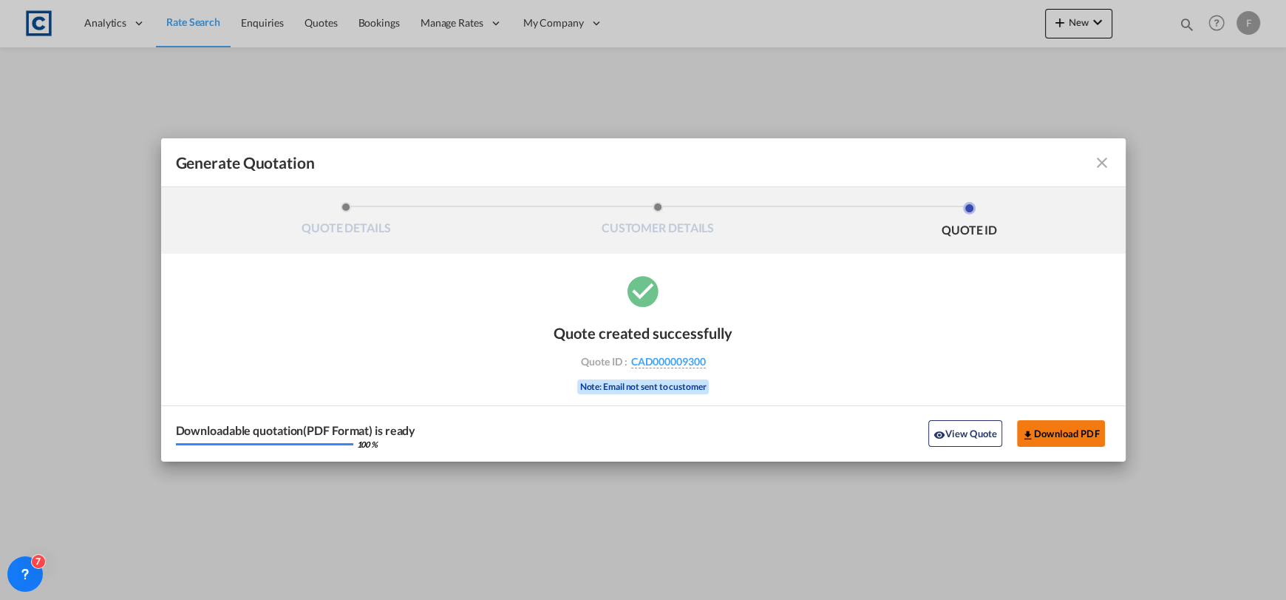
click at [1035, 422] on button "Download PDF" at bounding box center [1061, 433] width 88 height 27
